Goal: Use online tool/utility: Utilize a website feature to perform a specific function

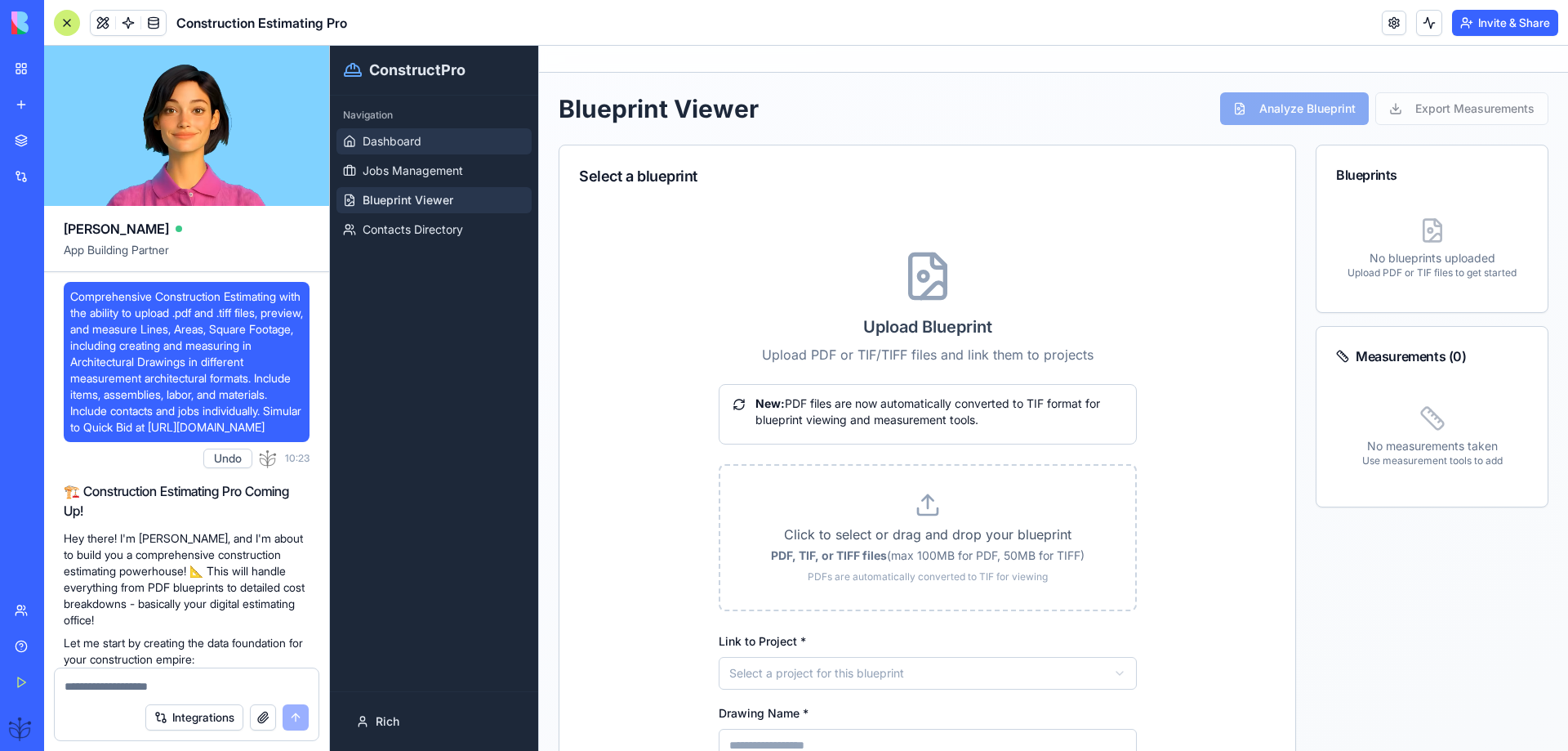
scroll to position [1, 0]
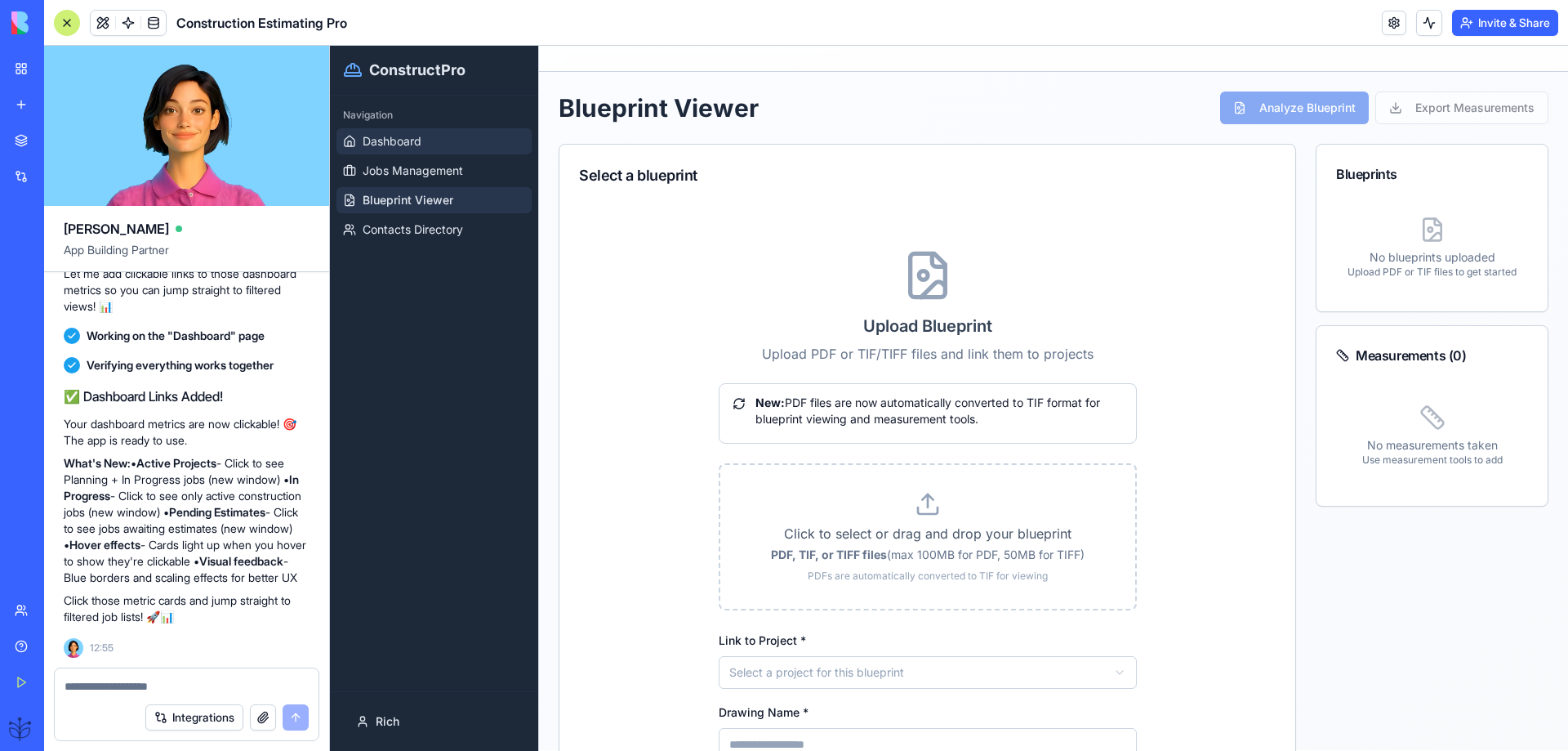
click at [384, 140] on span "Dashboard" at bounding box center [391, 141] width 58 height 17
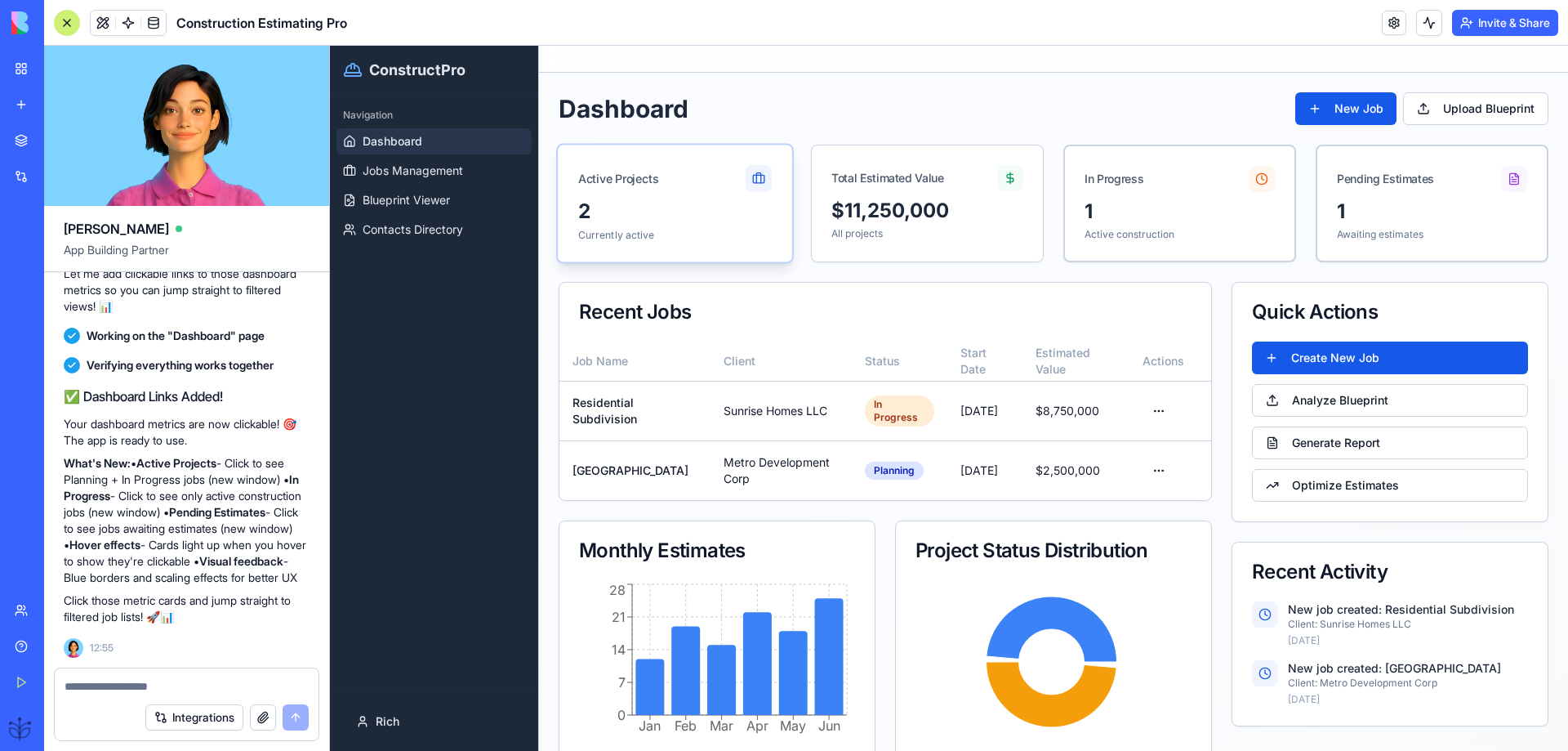
click at [663, 184] on div "Active Projects" at bounding box center [675, 172] width 234 height 53
click at [704, 227] on div "2 Currently active" at bounding box center [675, 231] width 234 height 63
click at [76, 692] on textarea at bounding box center [186, 686] width 244 height 17
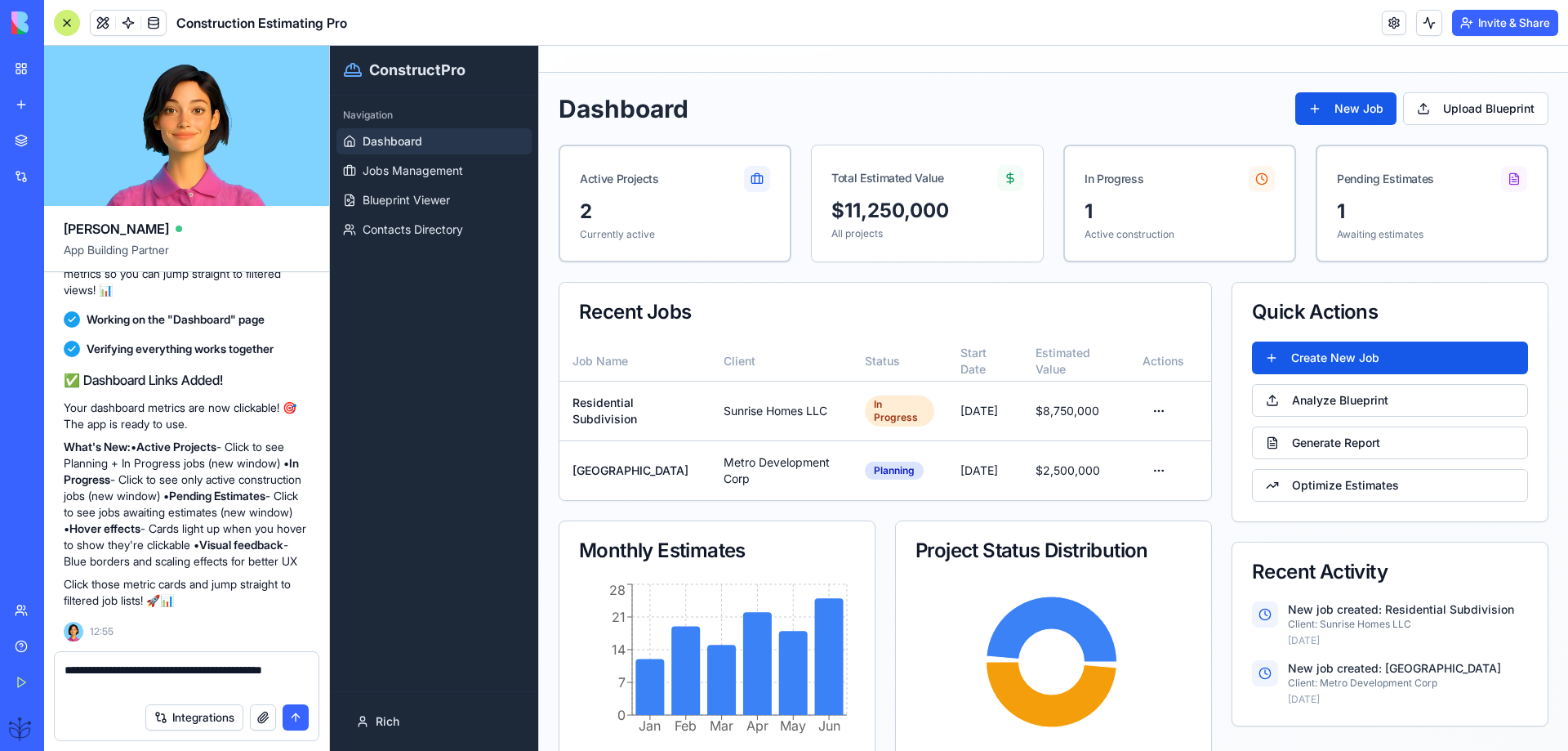
type textarea "**********"
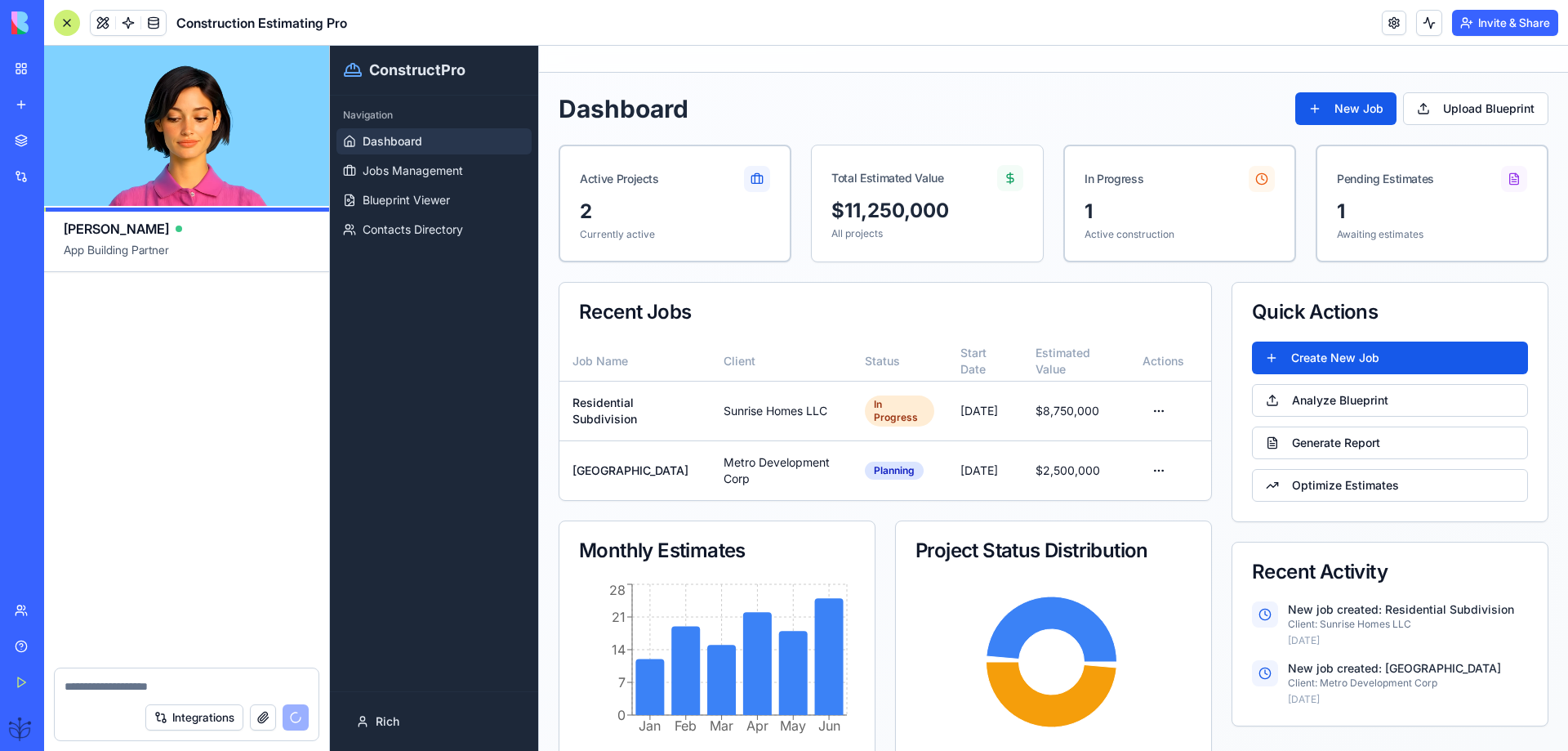
scroll to position [8765, 0]
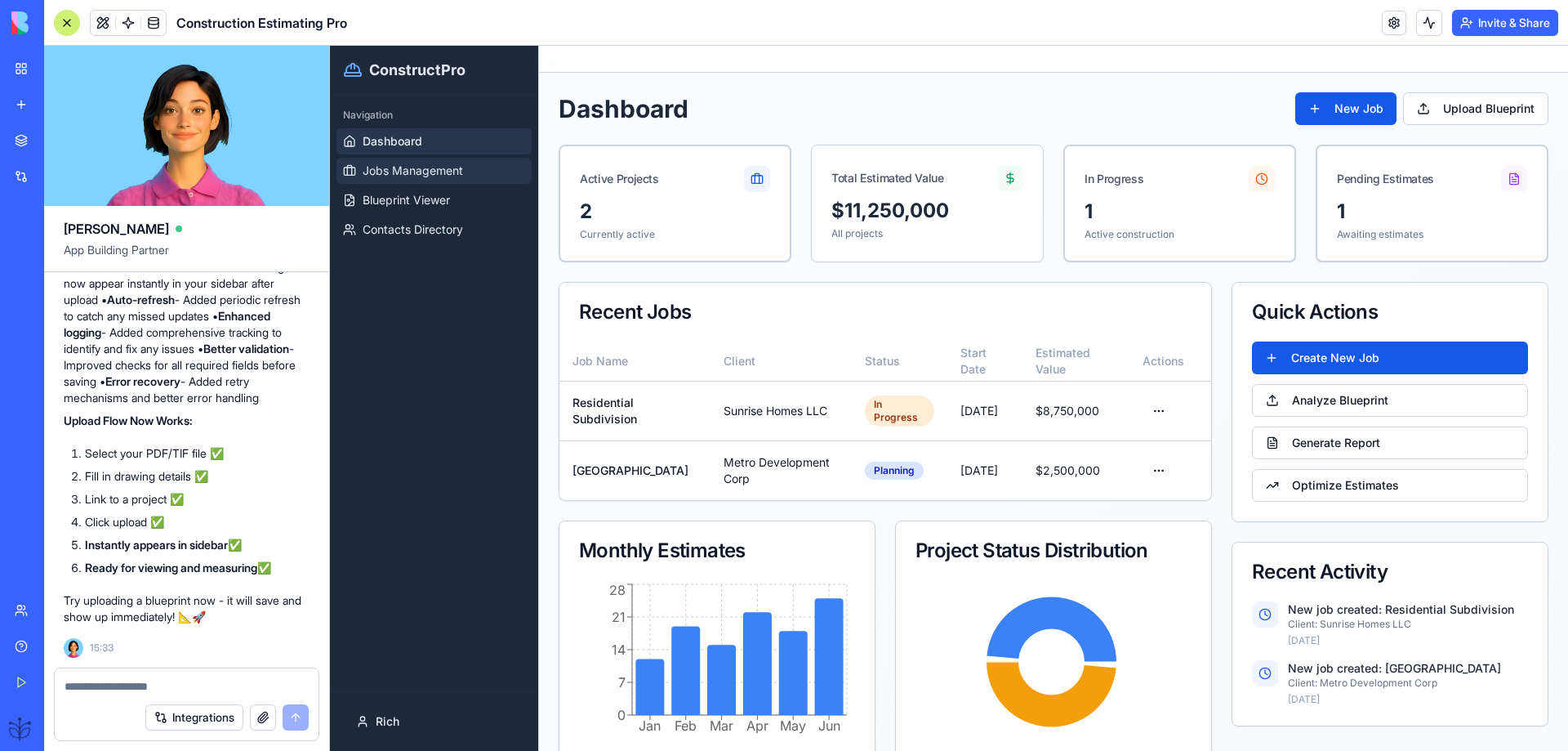
click at [403, 180] on link "Jobs Management" at bounding box center [433, 170] width 195 height 26
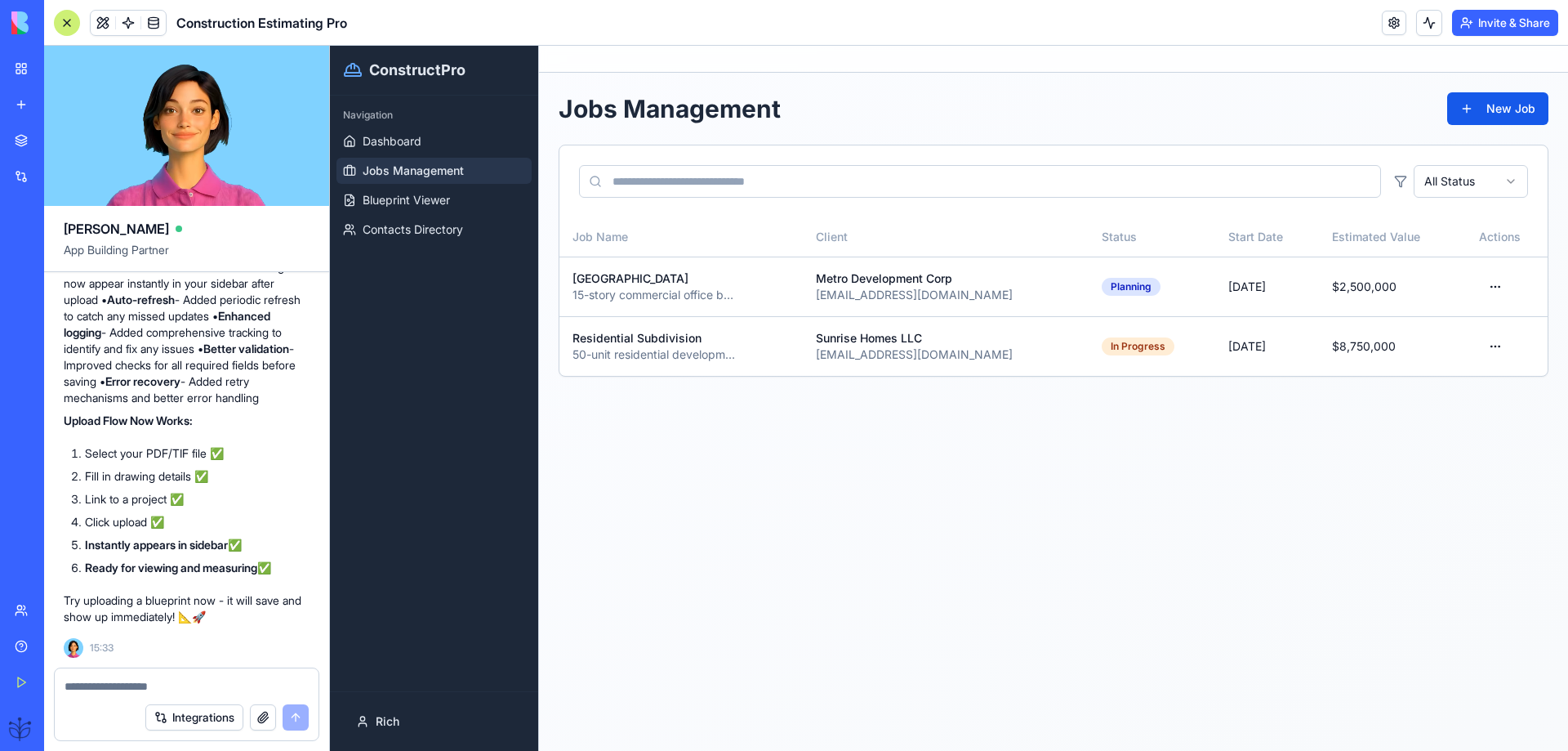
click at [396, 194] on span "Blueprint Viewer" at bounding box center [406, 200] width 87 height 17
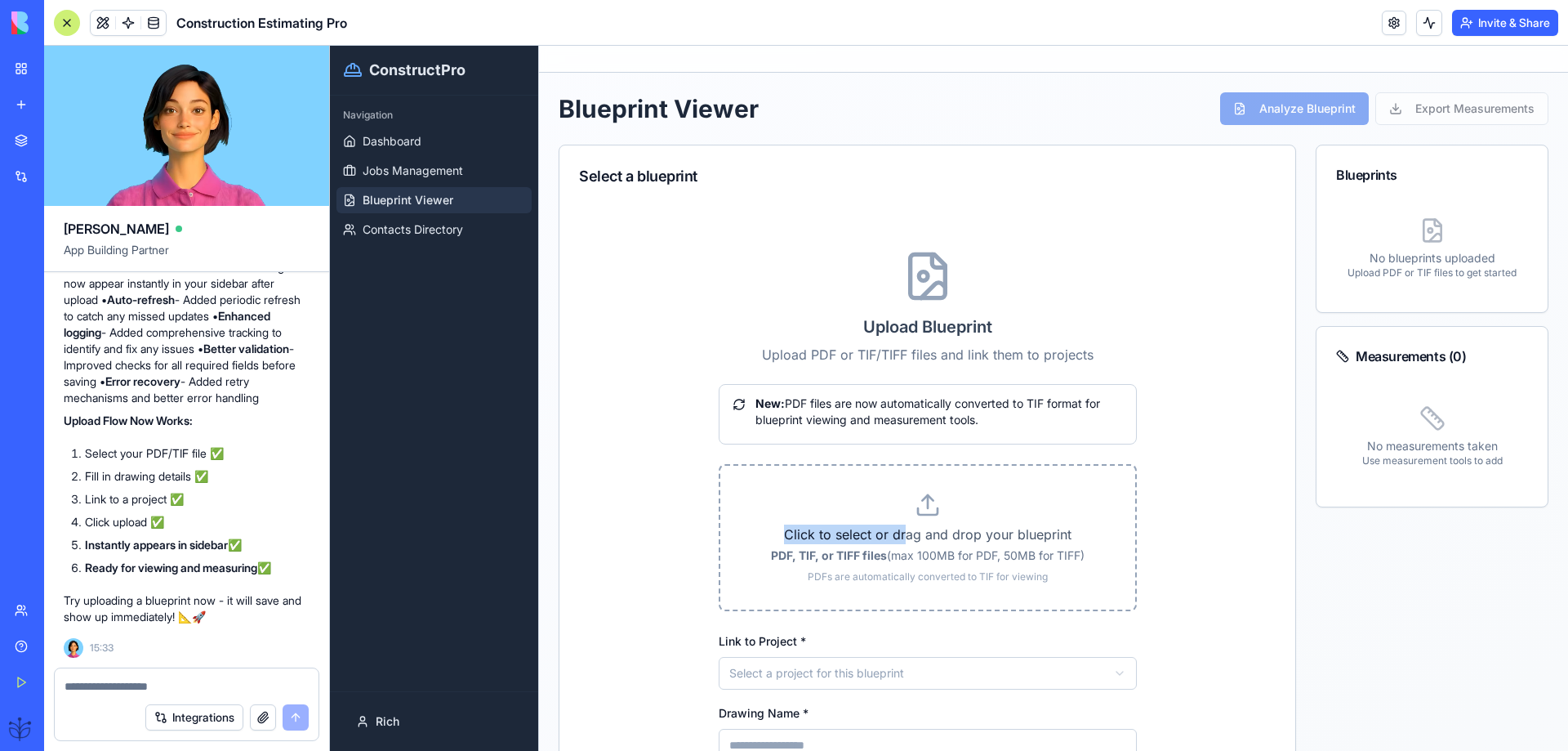
click at [899, 530] on label "Click to select or drag and drop your blueprint PDF, TIF, or TIFF files (max 10…" at bounding box center [927, 537] width 362 height 91
click at [915, 524] on p "Click to select or drag and drop your blueprint" at bounding box center [927, 534] width 362 height 20
click at [926, 525] on p "Click to select or drag and drop your blueprint" at bounding box center [927, 534] width 362 height 20
click at [329, 46] on input "Click to select or drag and drop your blueprint PDF, TIF, or TIFF files (max 10…" at bounding box center [329, 46] width 0 height 0
type input "**********"
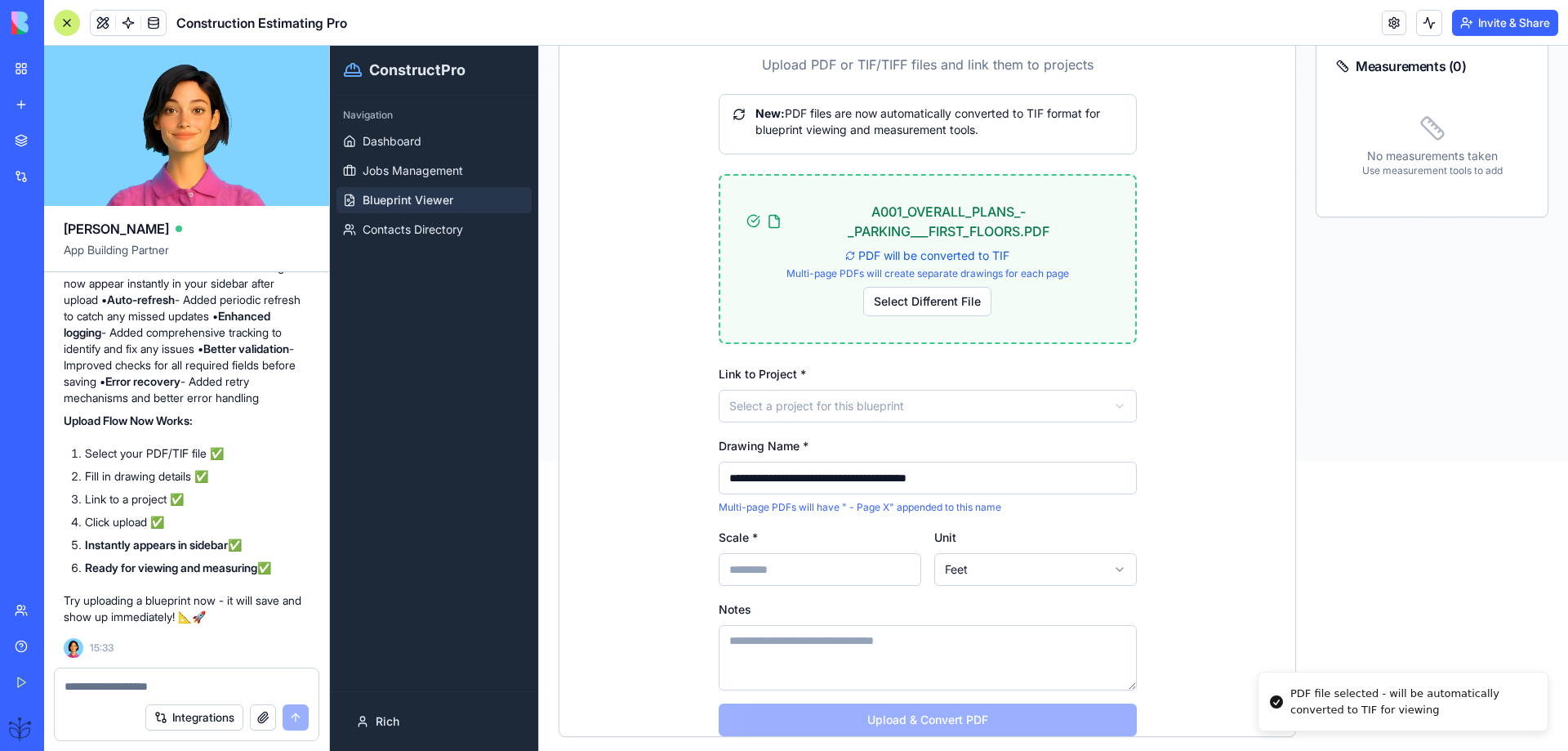
scroll to position [327, 0]
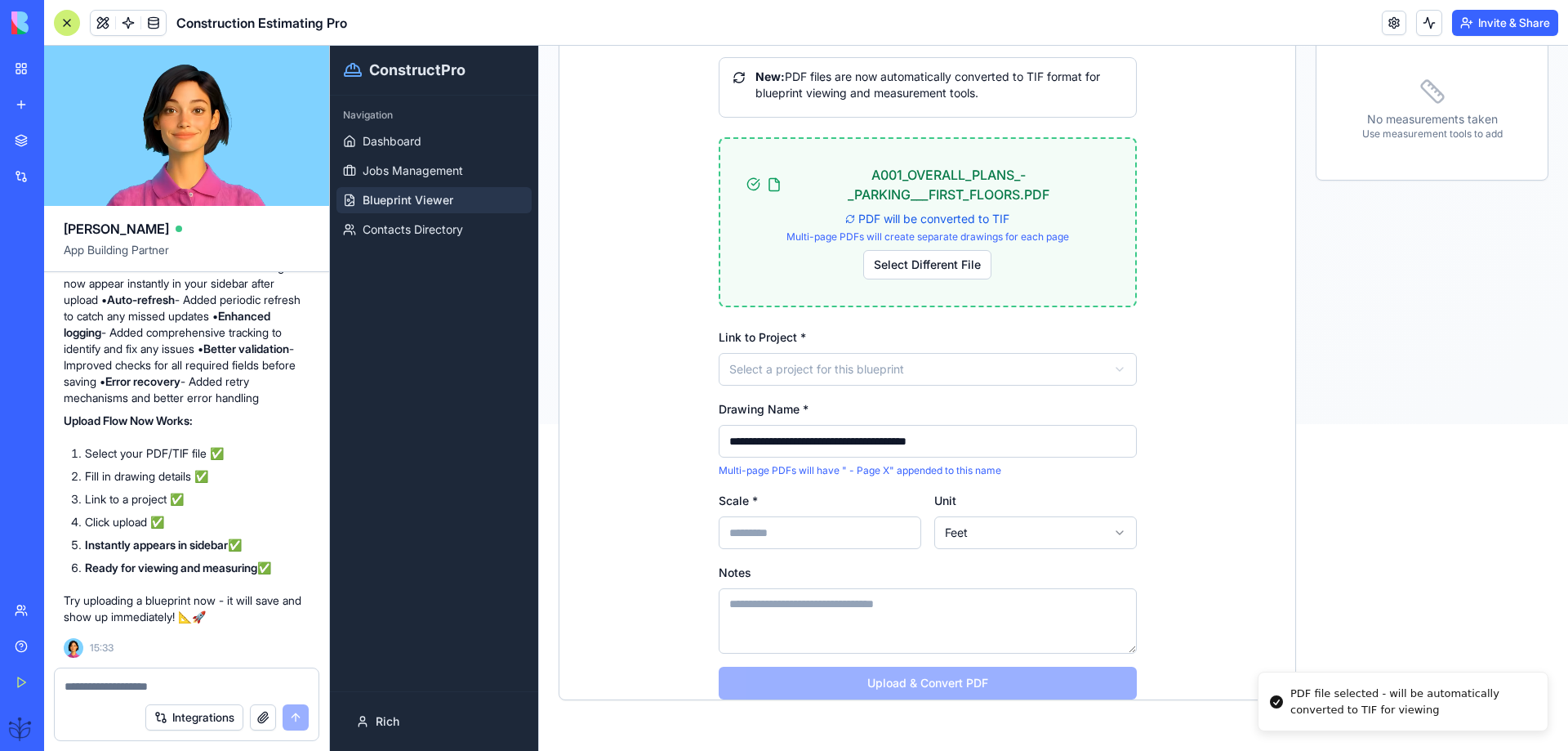
click at [800, 375] on html "**********" at bounding box center [948, 71] width 1238 height 704
click at [746, 534] on input "Scale *" at bounding box center [819, 532] width 203 height 33
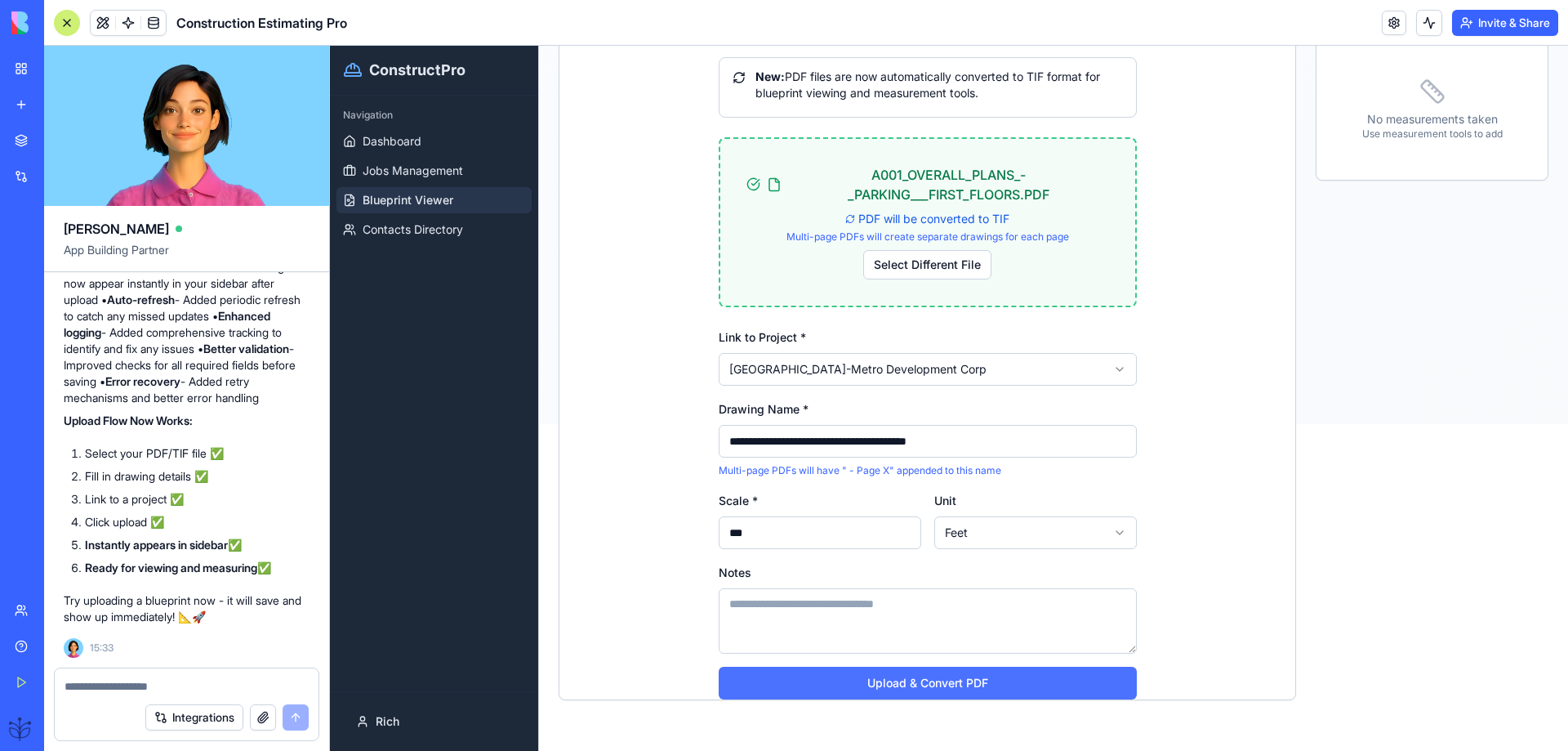
type input "***"
click at [905, 687] on button "Upload & Convert PDF" at bounding box center [927, 683] width 418 height 33
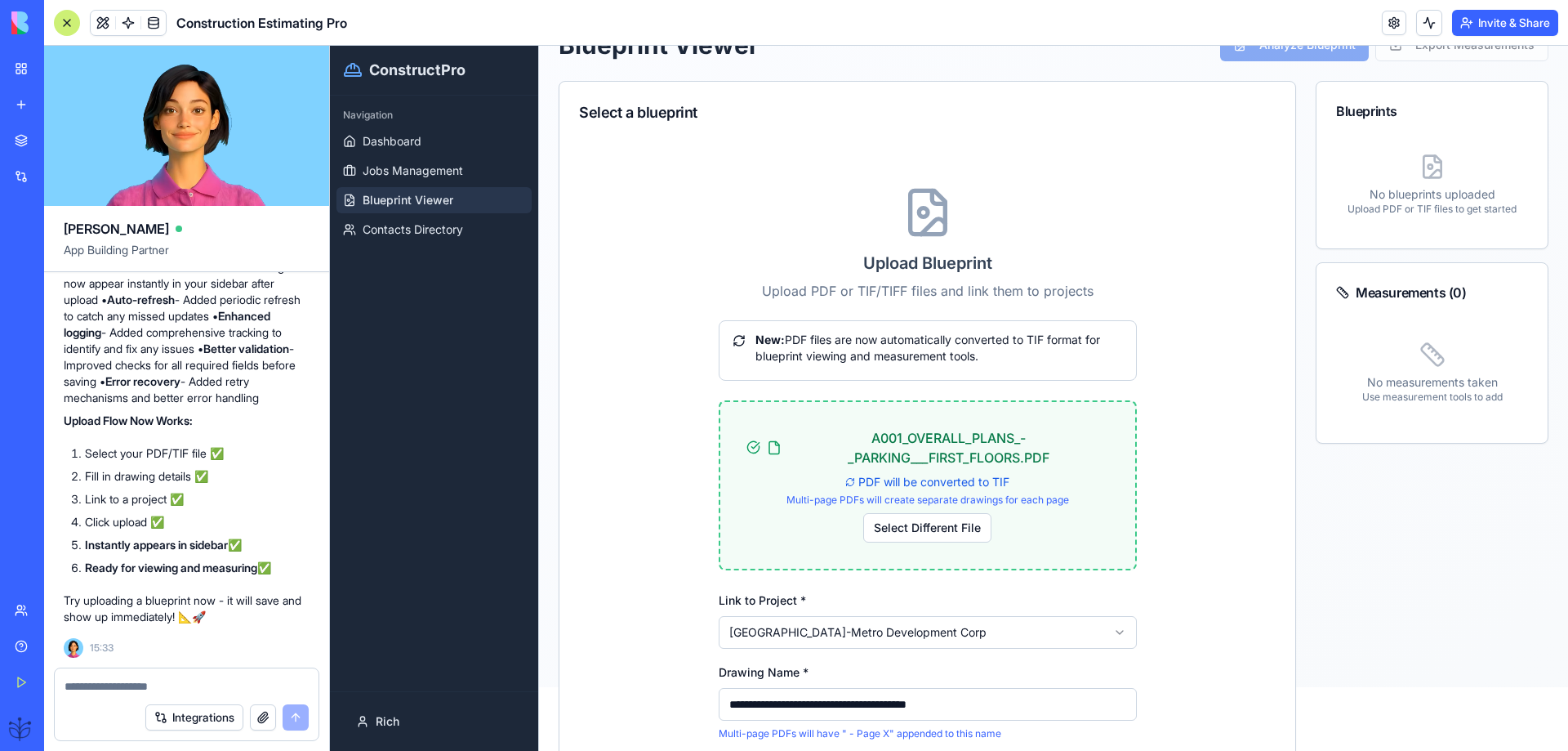
scroll to position [0, 0]
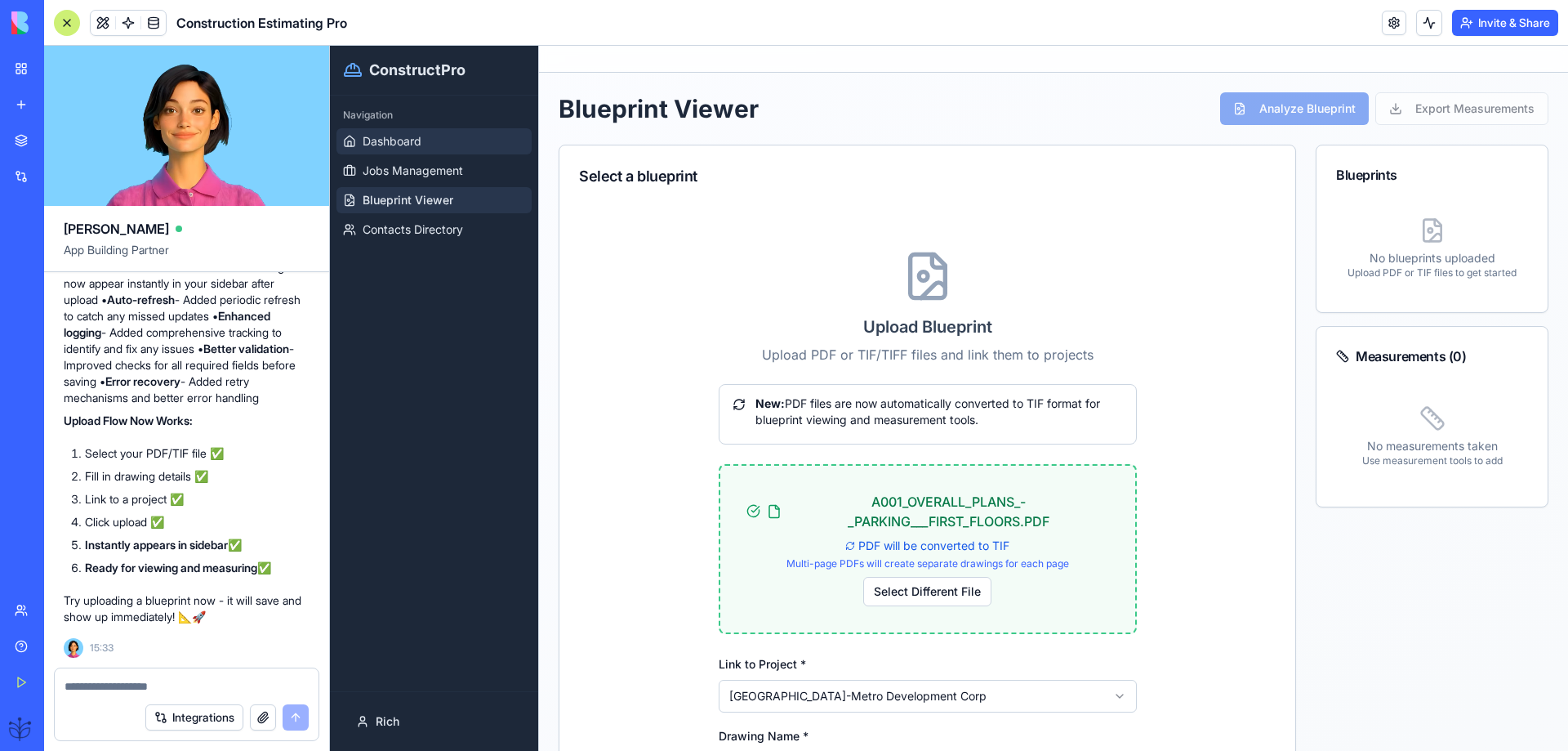
click at [384, 149] on link "Dashboard" at bounding box center [433, 141] width 195 height 26
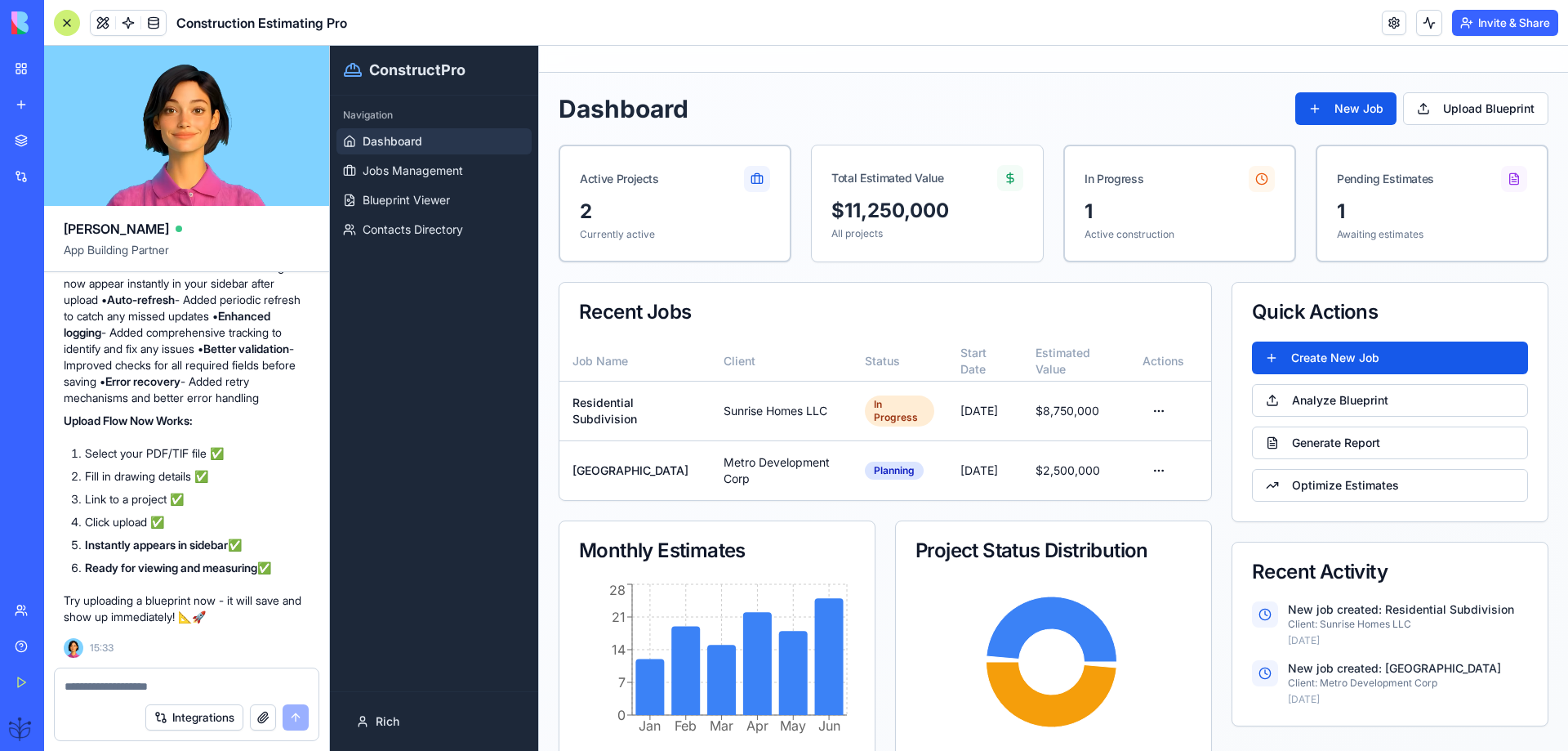
scroll to position [8765, 0]
click at [106, 694] on textarea at bounding box center [186, 686] width 244 height 17
click at [387, 205] on span "Blueprint Viewer" at bounding box center [406, 200] width 87 height 17
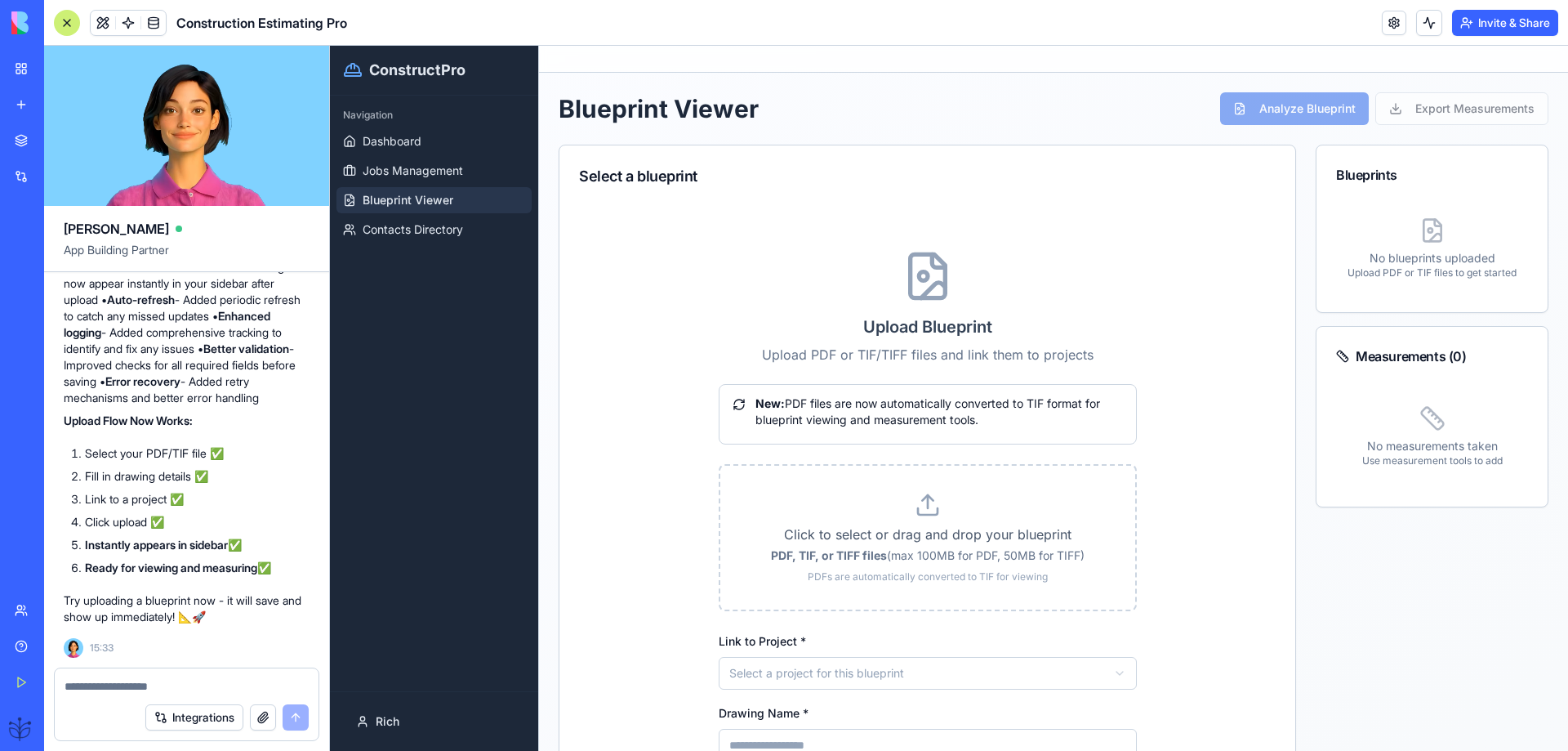
click at [77, 686] on textarea at bounding box center [186, 686] width 244 height 17
type textarea "**********"
click at [303, 722] on button "submit" at bounding box center [296, 716] width 26 height 26
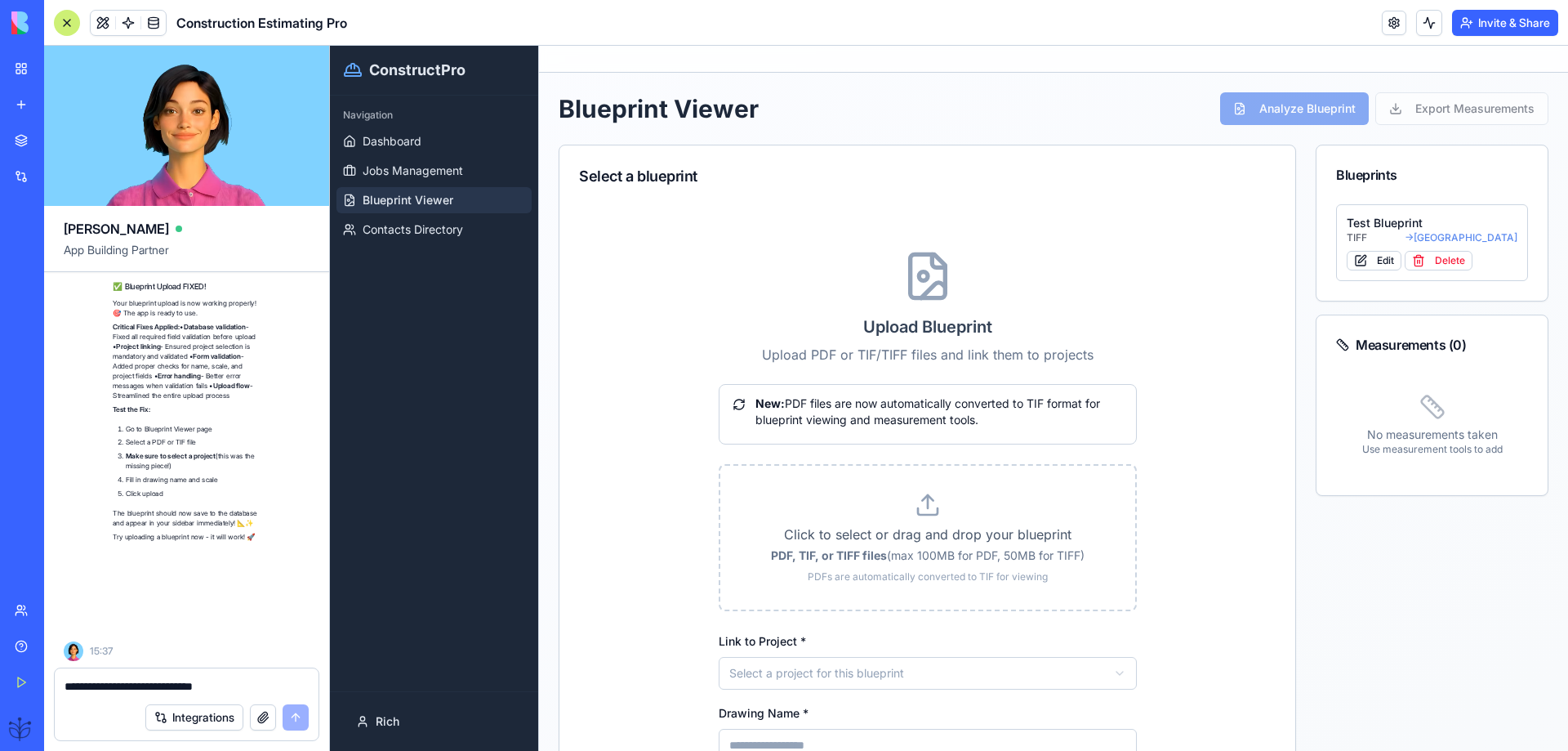
scroll to position [9738, 0]
